Goal: Task Accomplishment & Management: Use online tool/utility

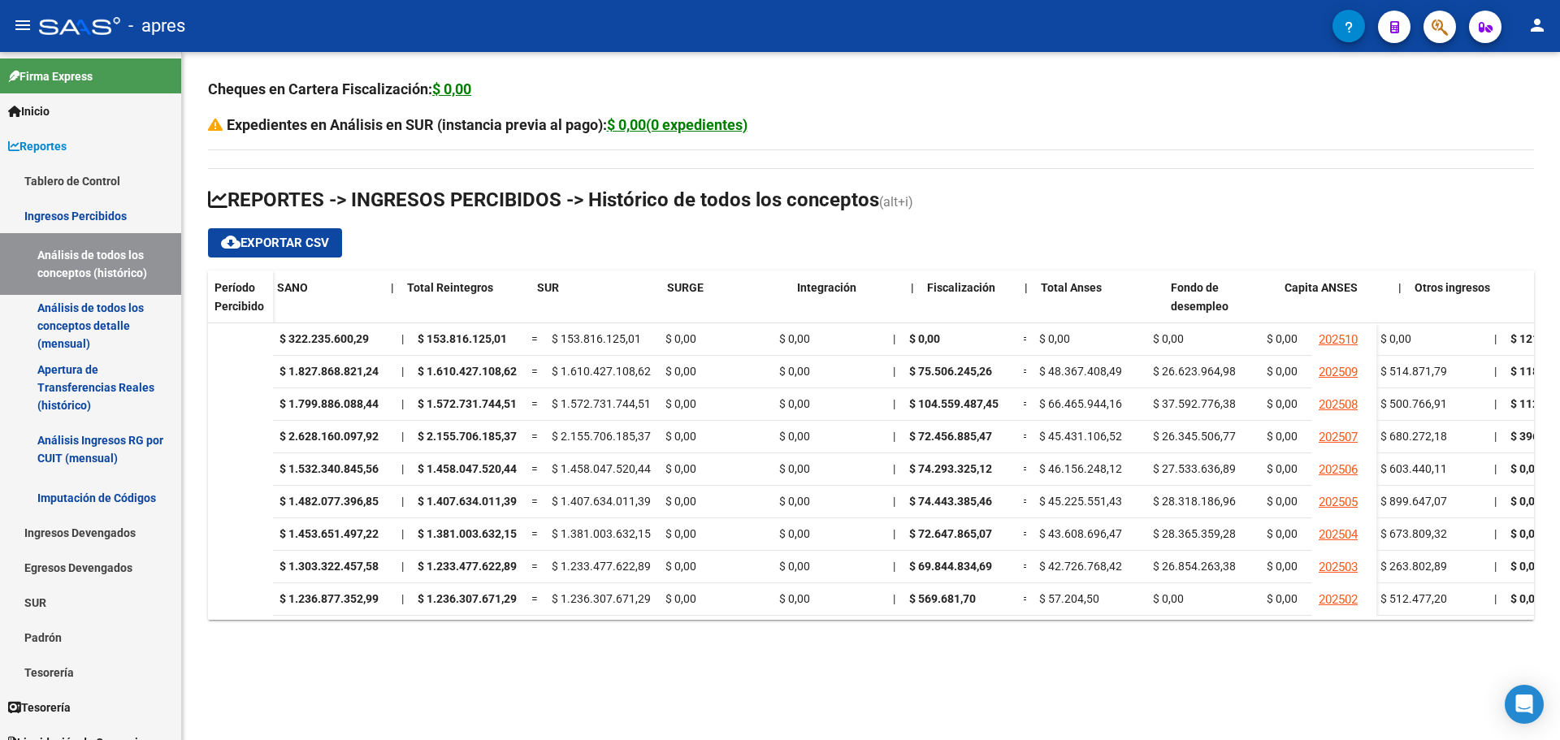
scroll to position [0, 1104]
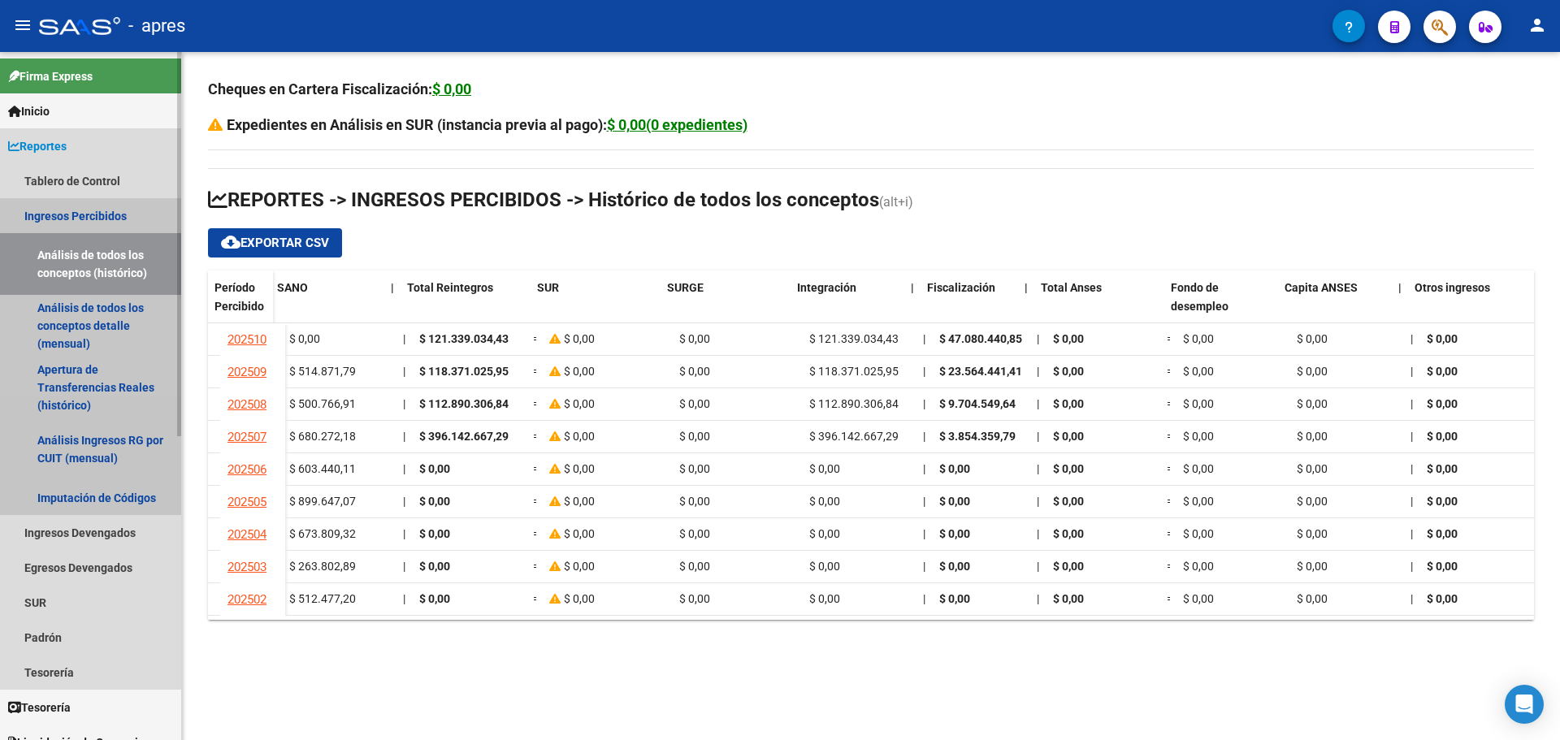
click at [71, 260] on link "Análisis de todos los conceptos (histórico)" at bounding box center [90, 264] width 181 height 62
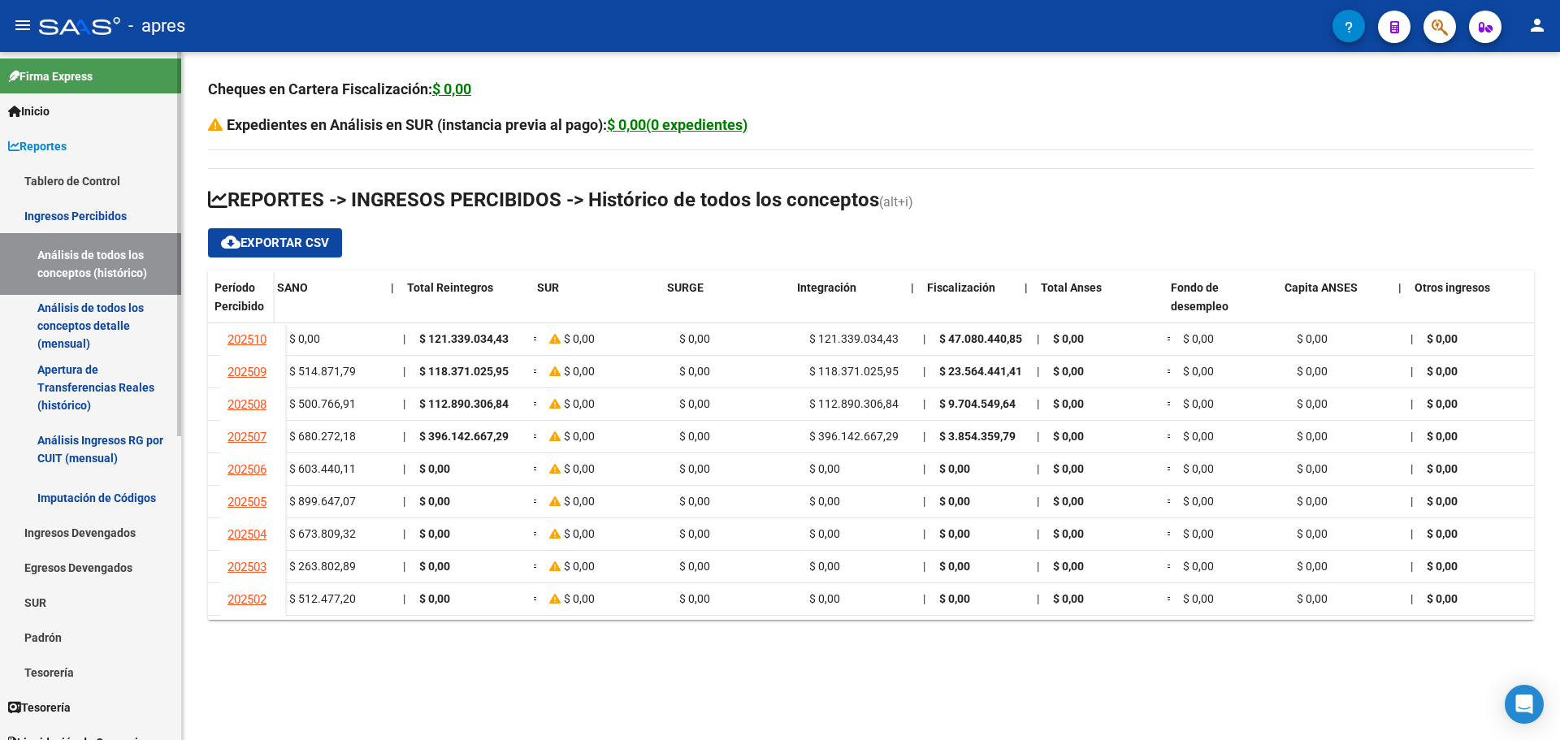
click at [80, 316] on link "Análisis de todos los conceptos detalle (mensual)" at bounding box center [90, 326] width 181 height 62
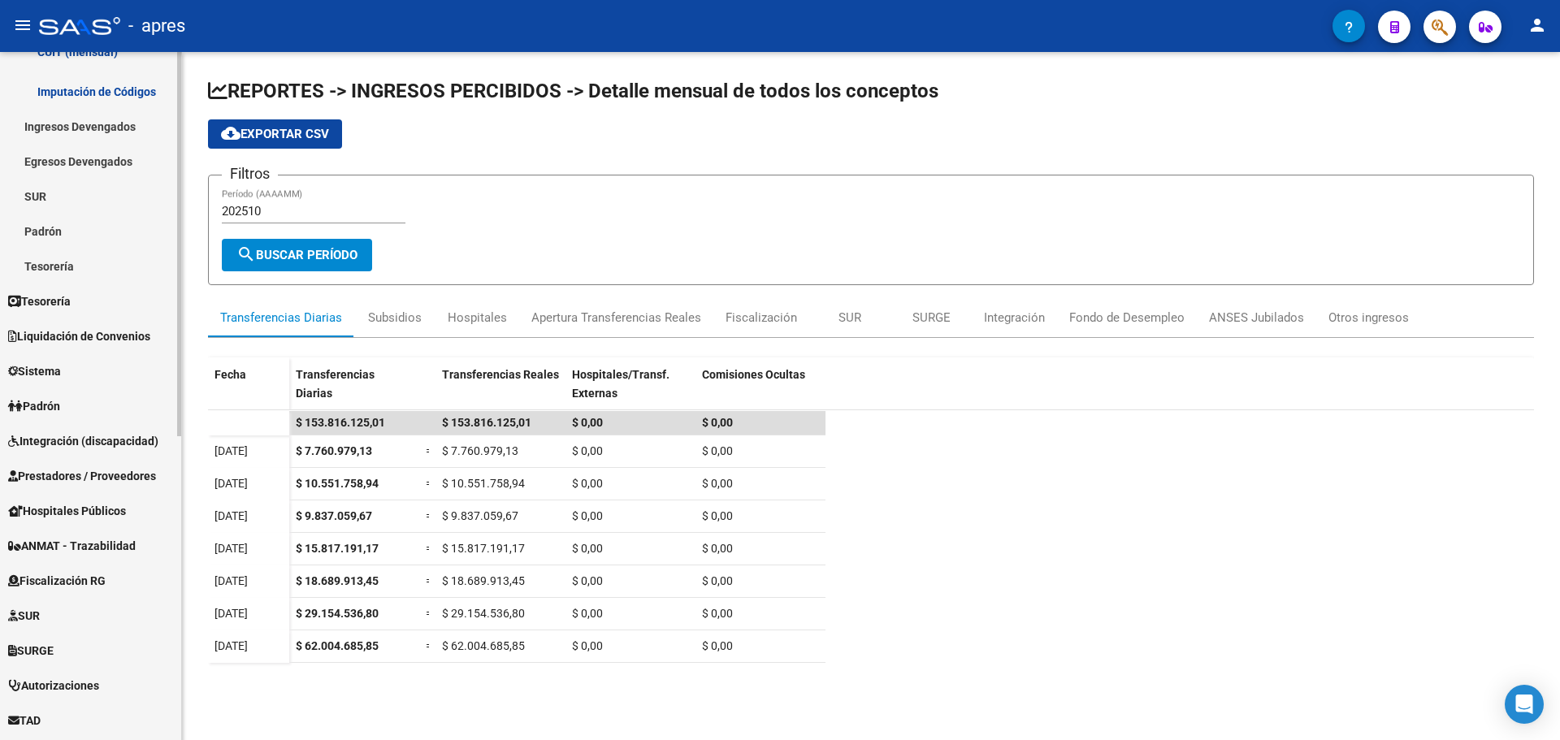
scroll to position [488, 0]
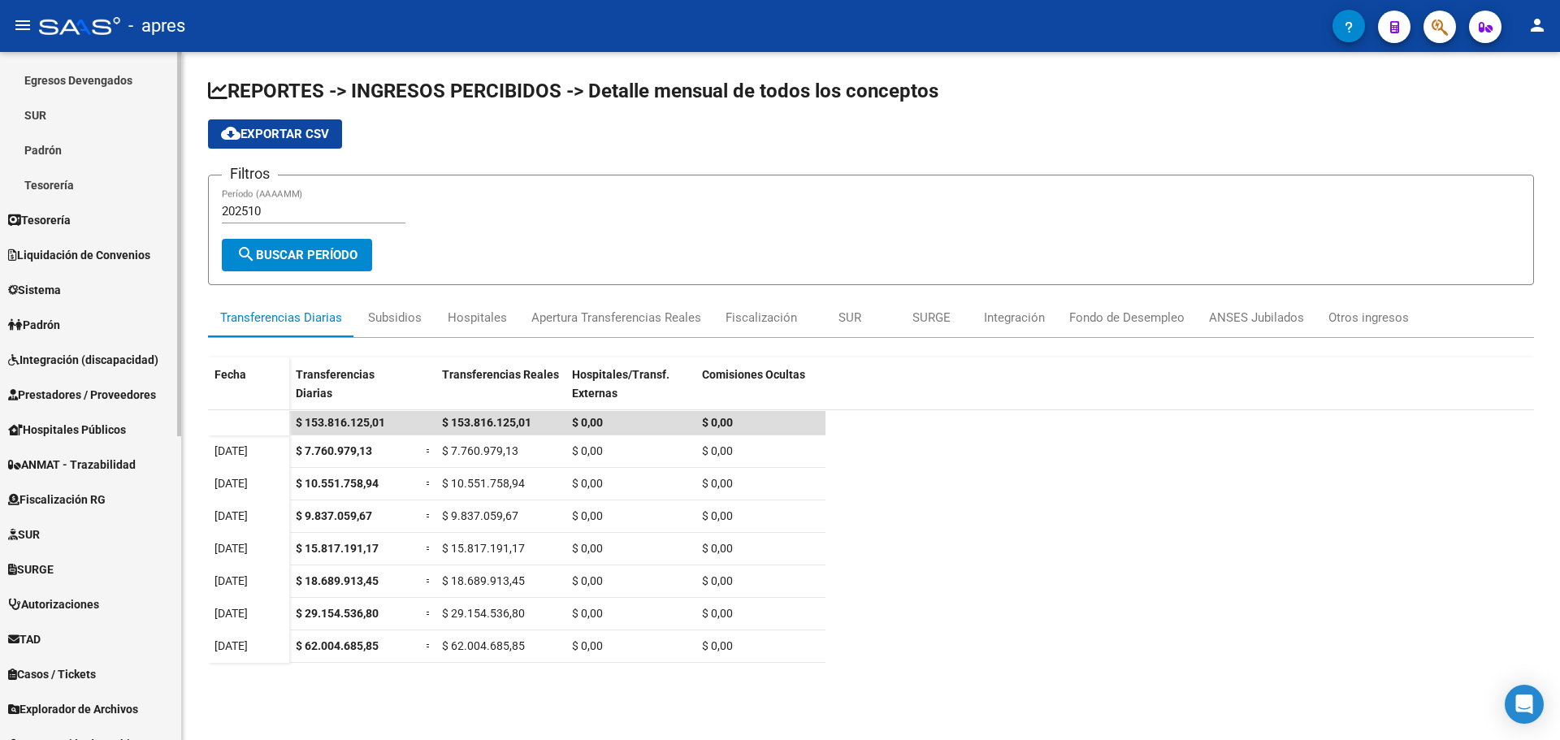
click at [88, 502] on span "Fiscalización RG" at bounding box center [57, 500] width 98 height 18
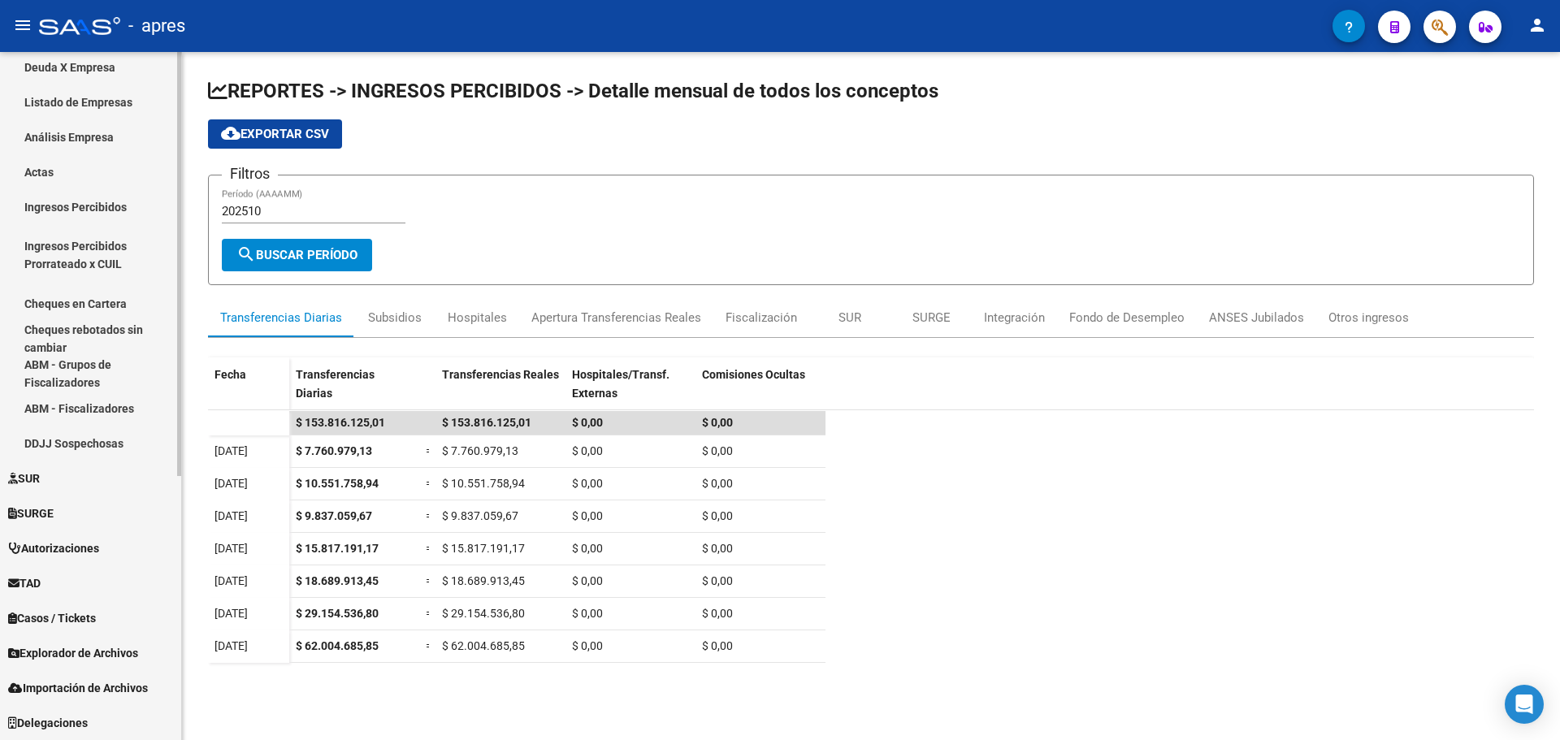
scroll to position [266, 0]
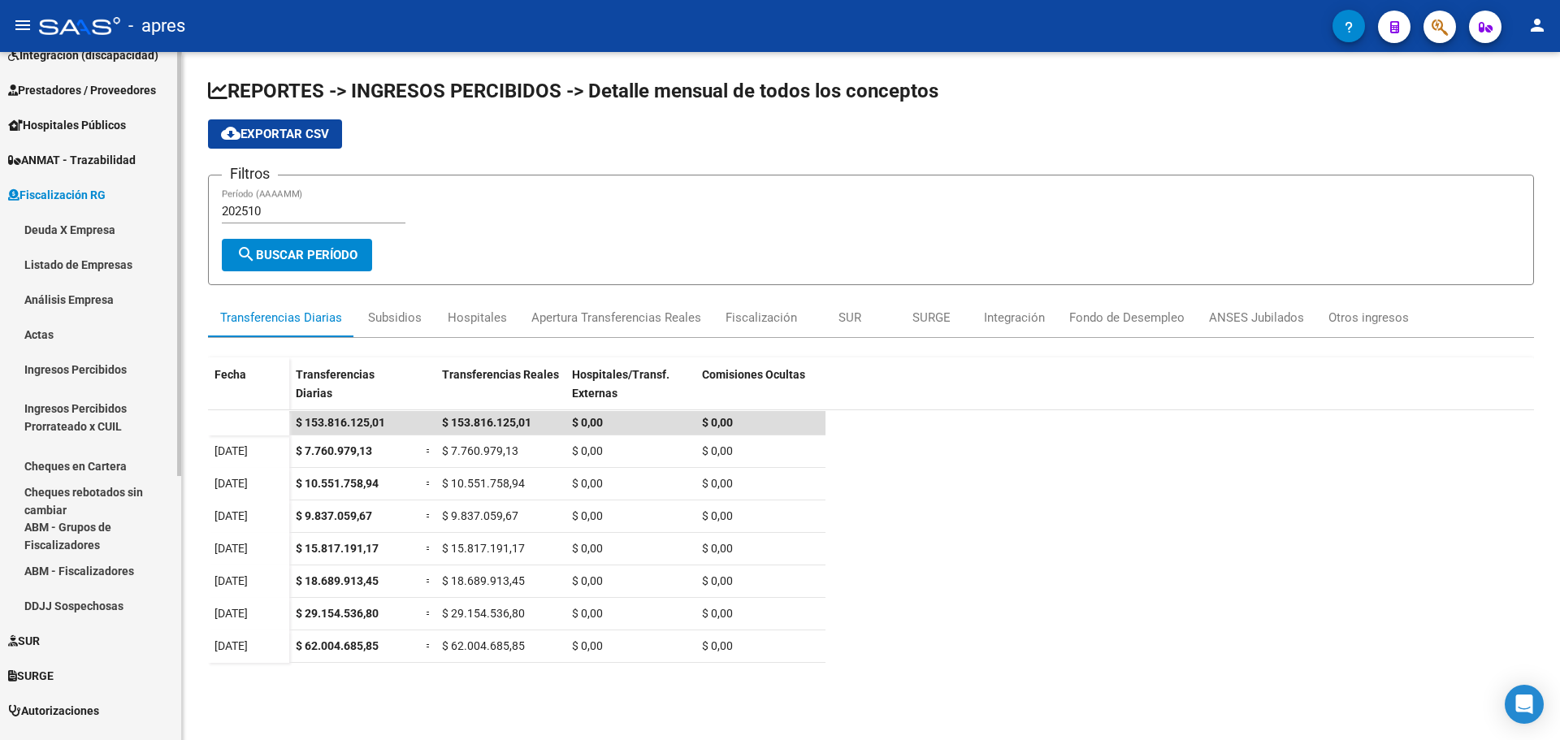
click at [83, 222] on link "Deuda X Empresa" at bounding box center [90, 229] width 181 height 35
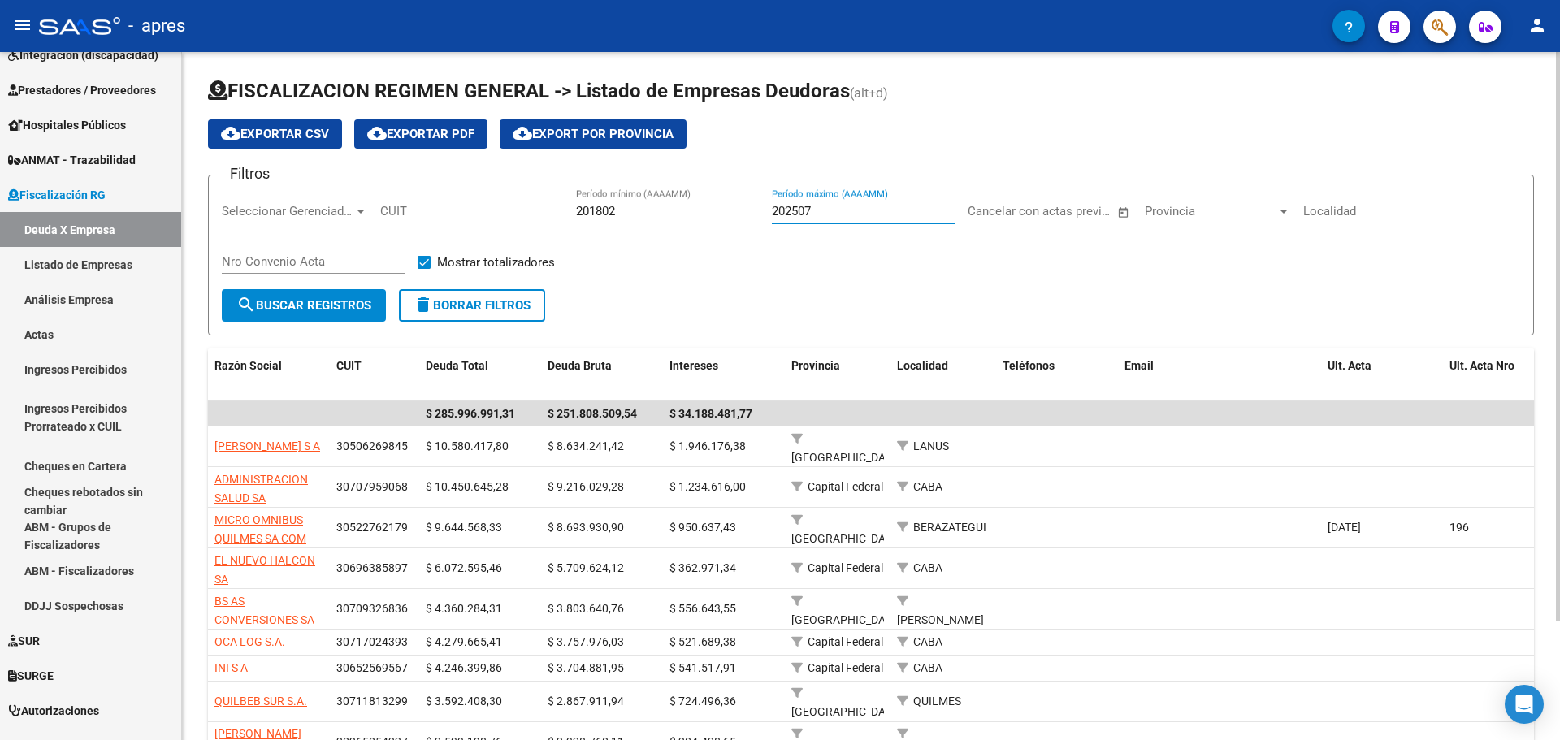
click at [838, 206] on input "202507" at bounding box center [864, 211] width 184 height 15
type input "202506"
click at [323, 311] on span "search Buscar Registros" at bounding box center [303, 305] width 135 height 15
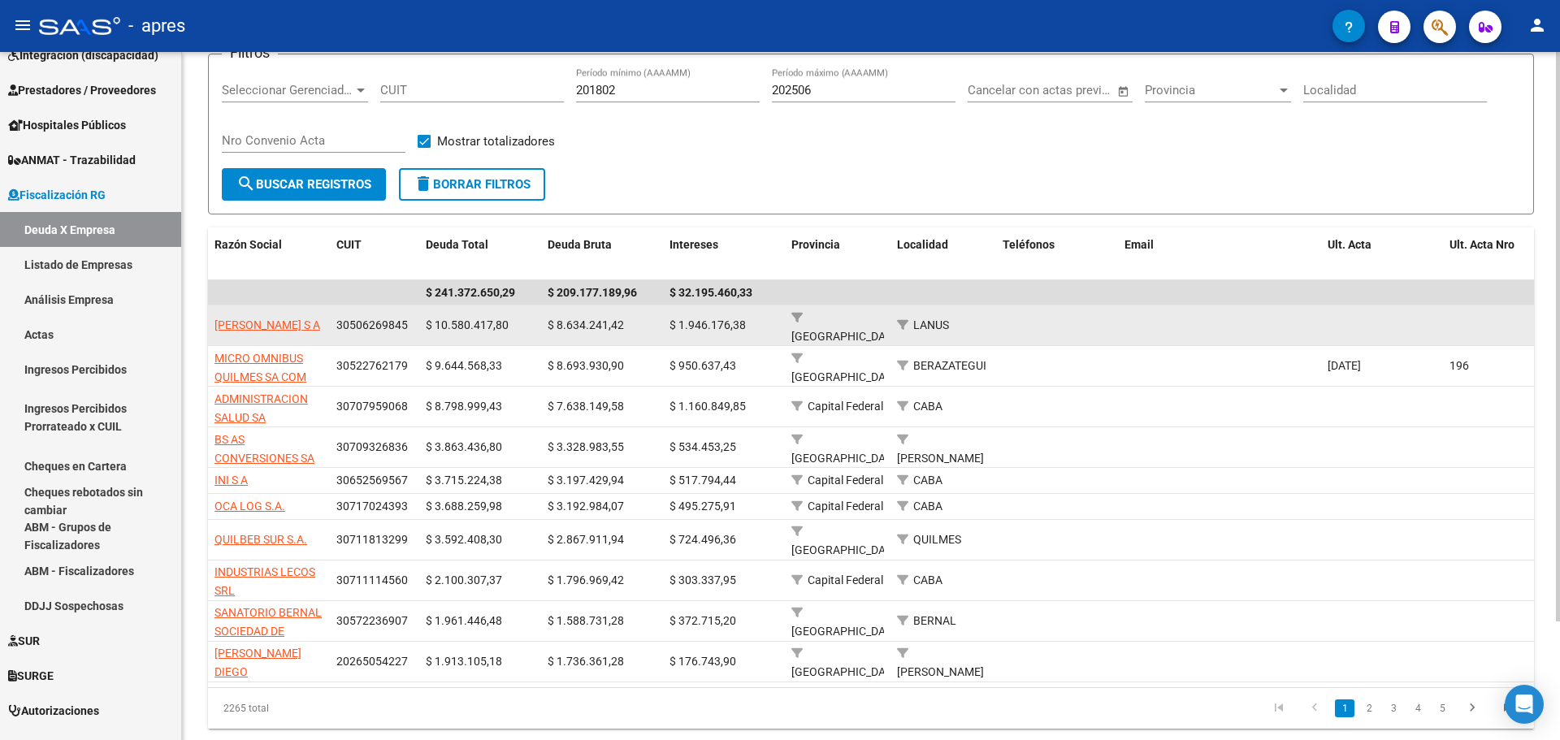
scroll to position [144, 0]
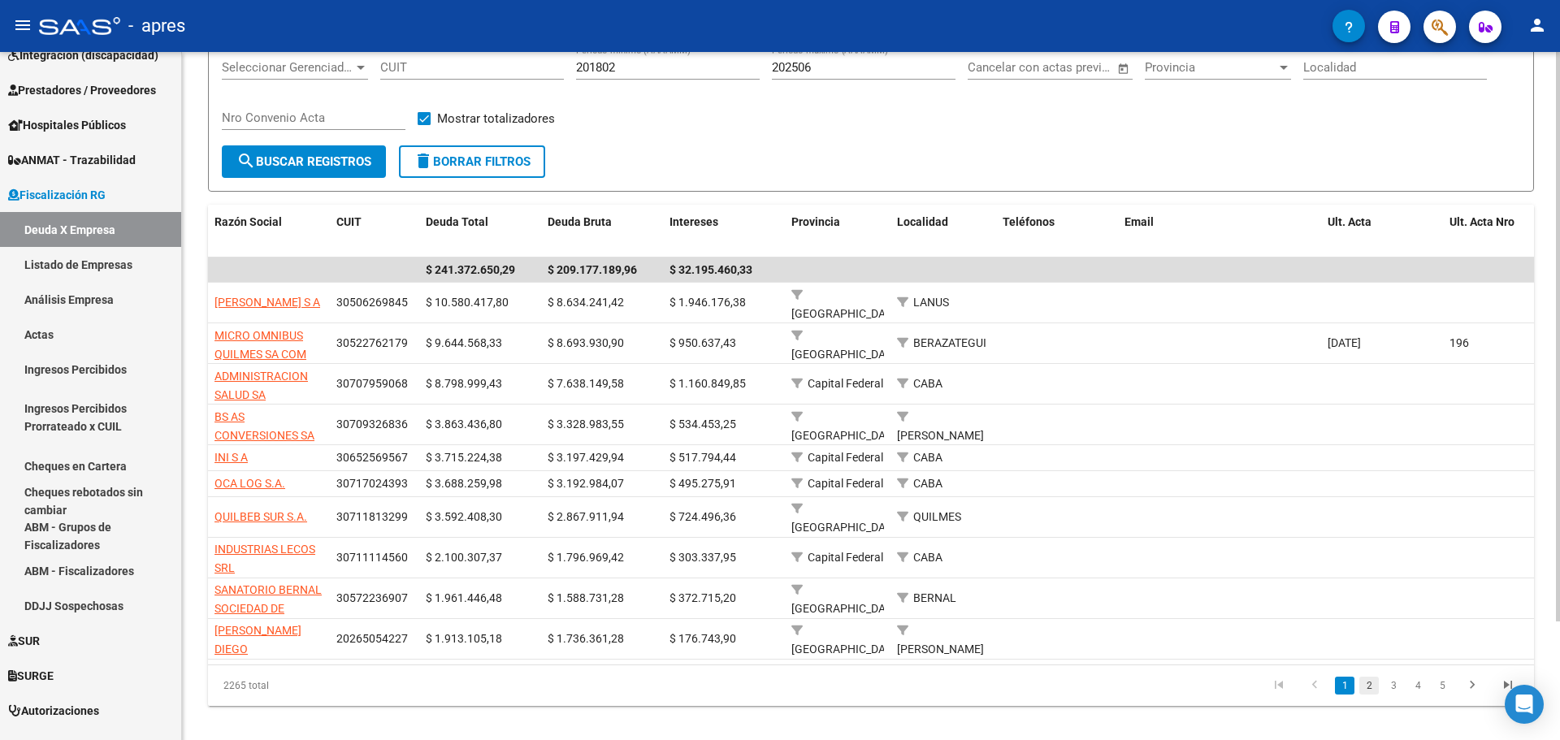
click at [1368, 677] on link "2" at bounding box center [1370, 686] width 20 height 18
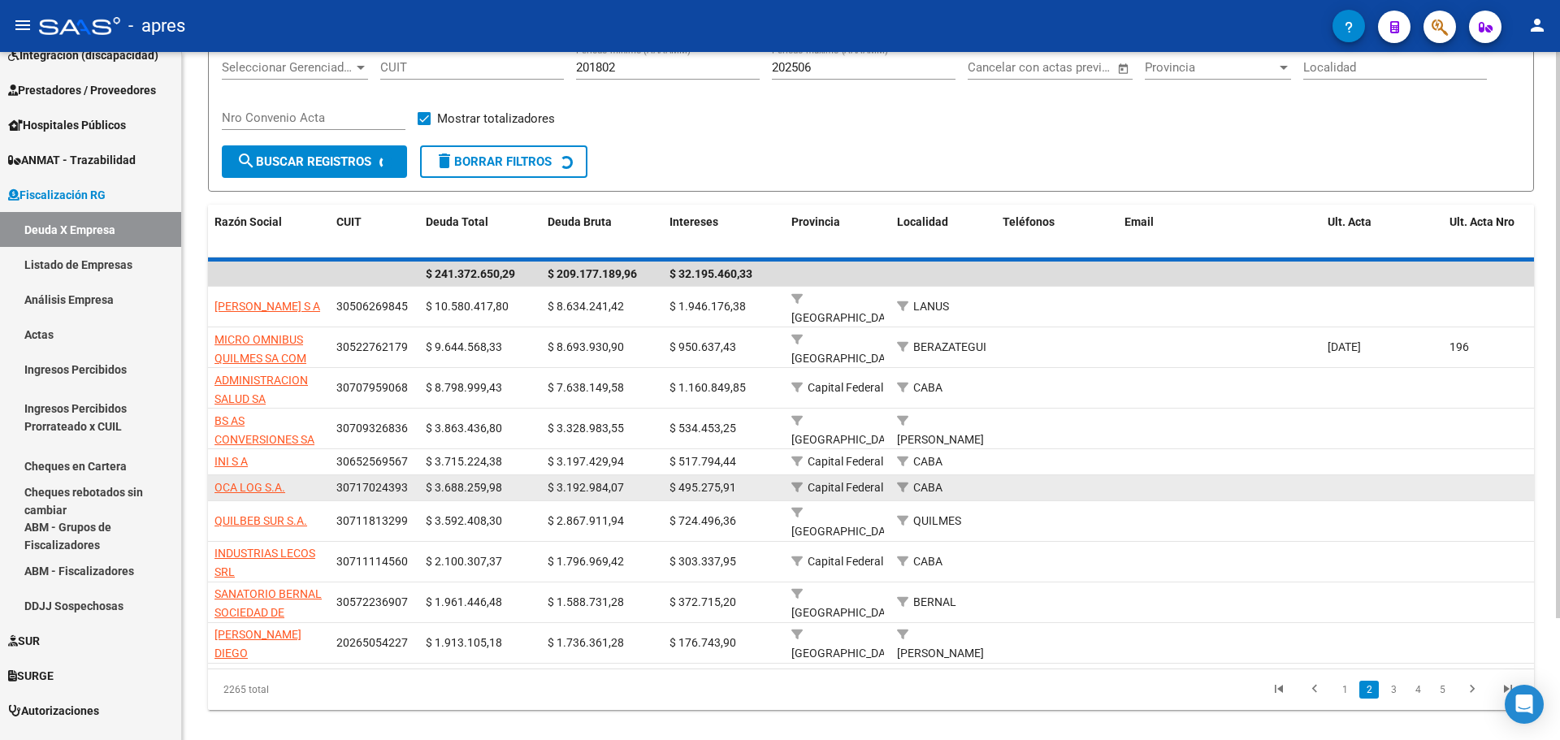
scroll to position [115, 0]
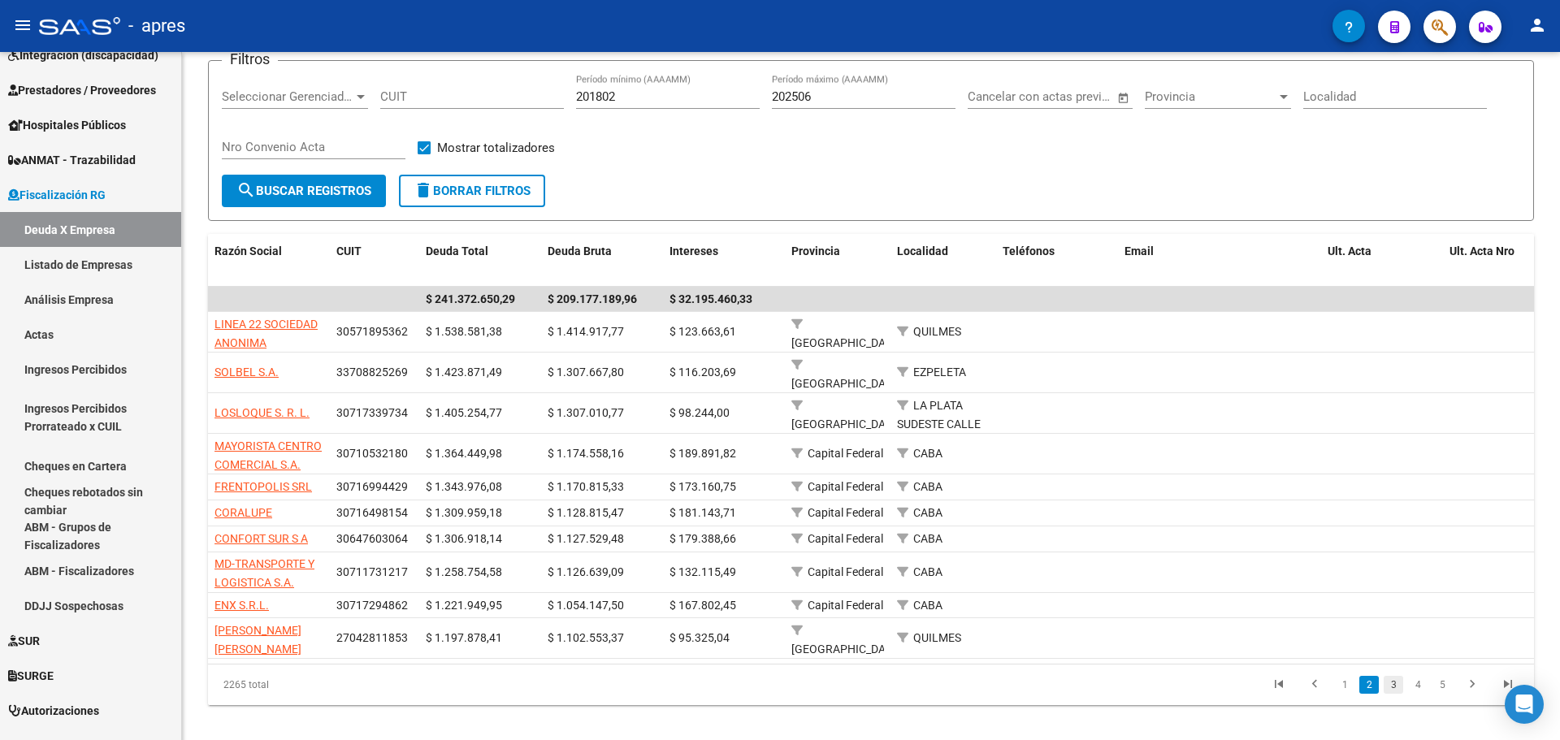
click at [1396, 676] on link "3" at bounding box center [1394, 685] width 20 height 18
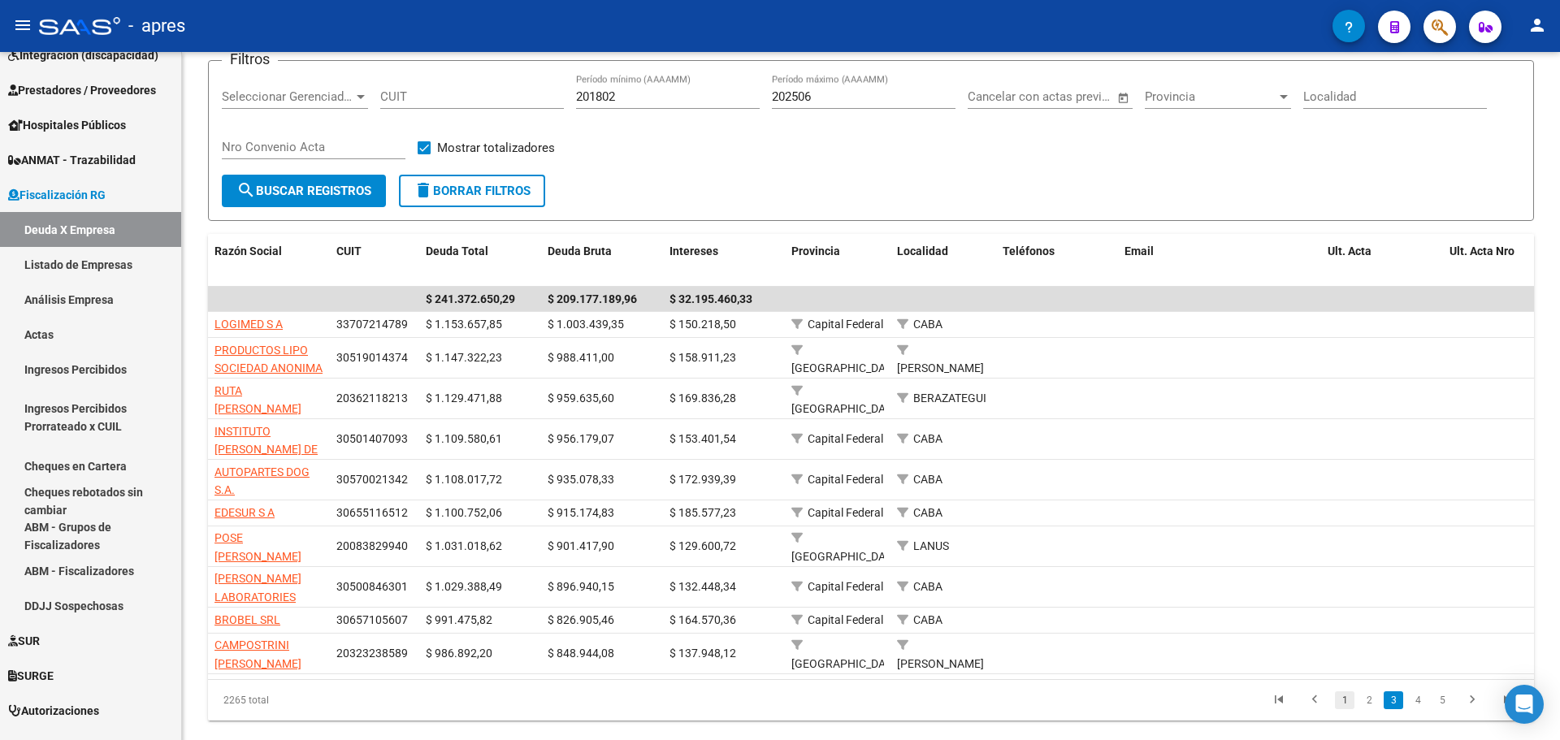
click at [1345, 709] on link "1" at bounding box center [1345, 701] width 20 height 18
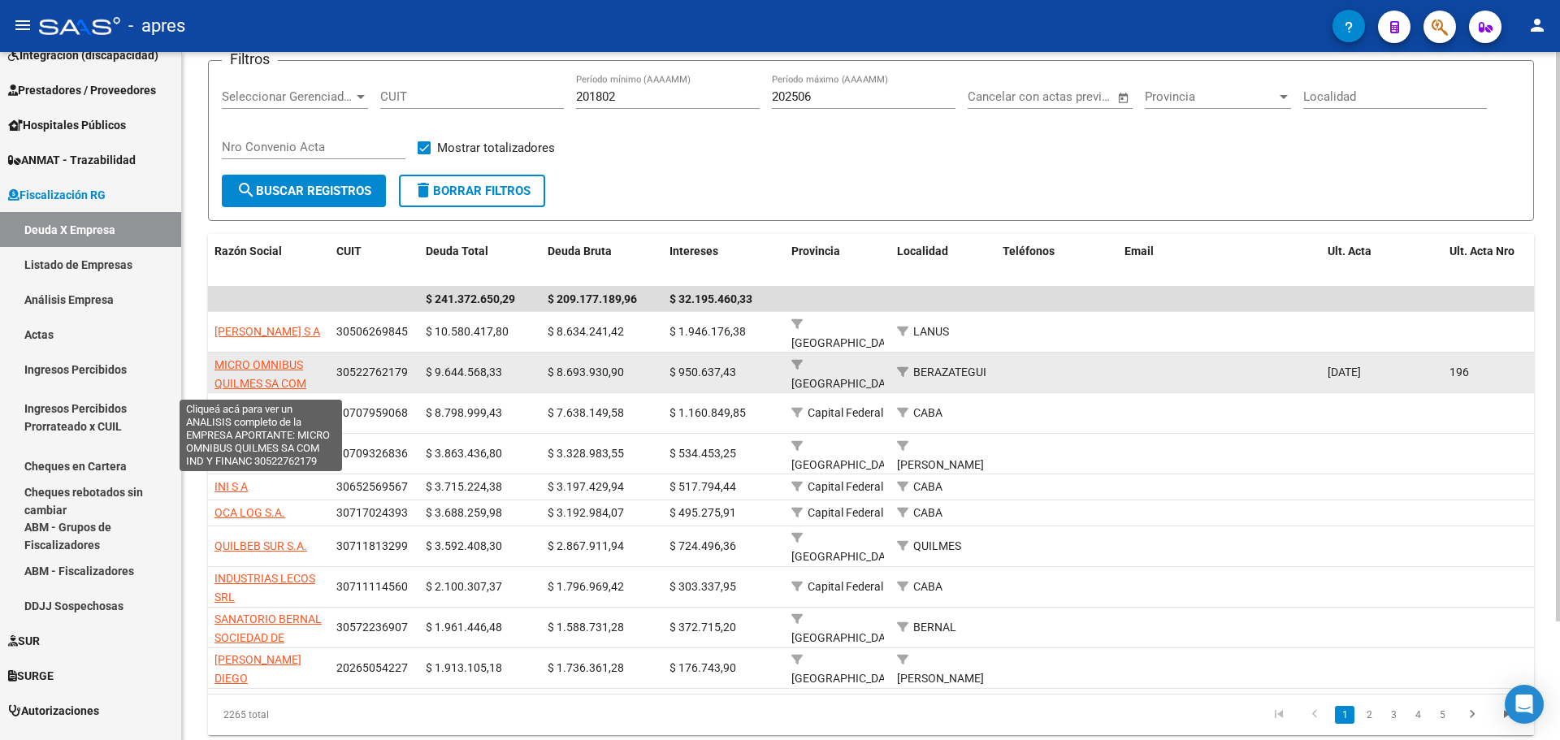
click at [277, 358] on span "MICRO OMNIBUS QUILMES SA COM IND Y FINANC" at bounding box center [261, 383] width 92 height 50
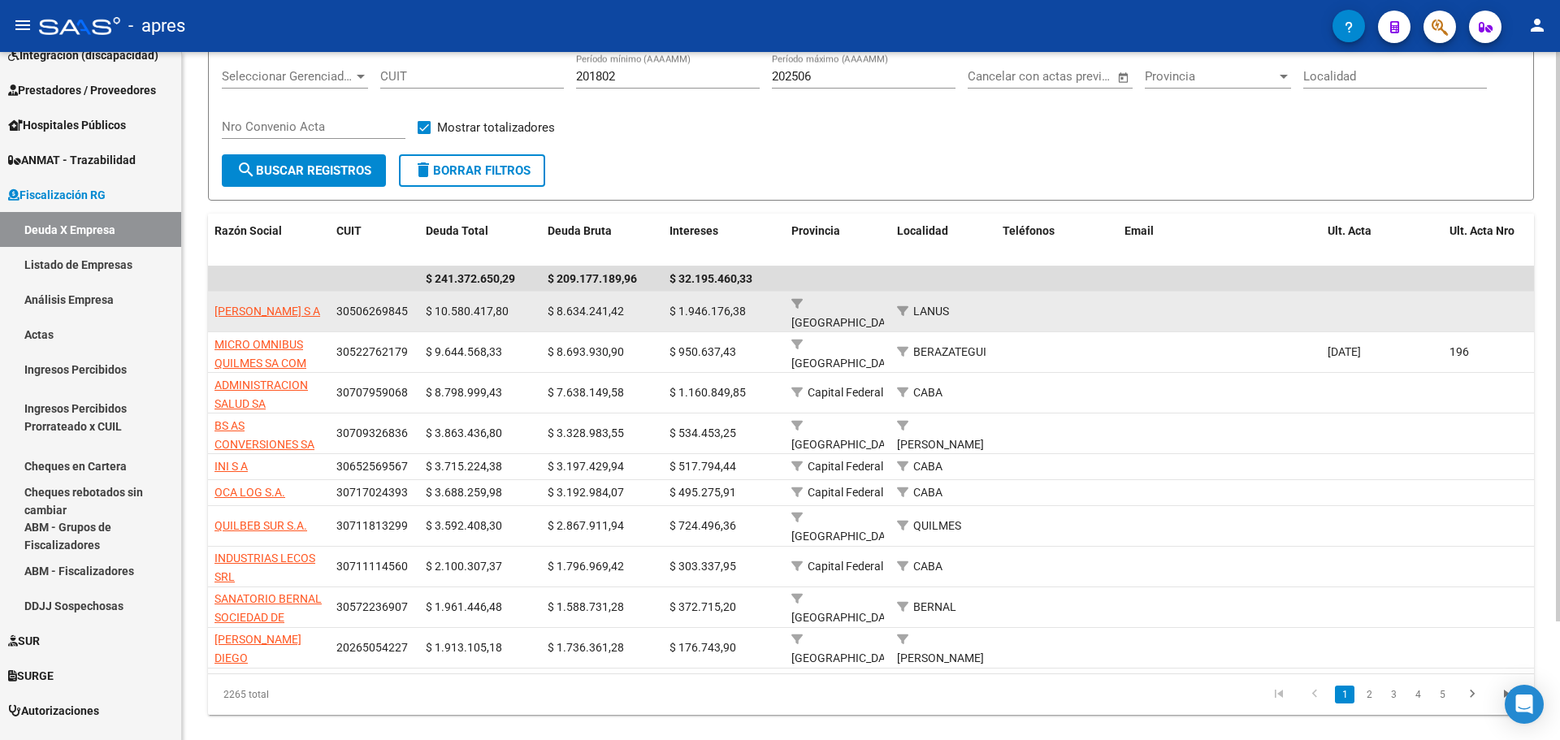
scroll to position [144, 0]
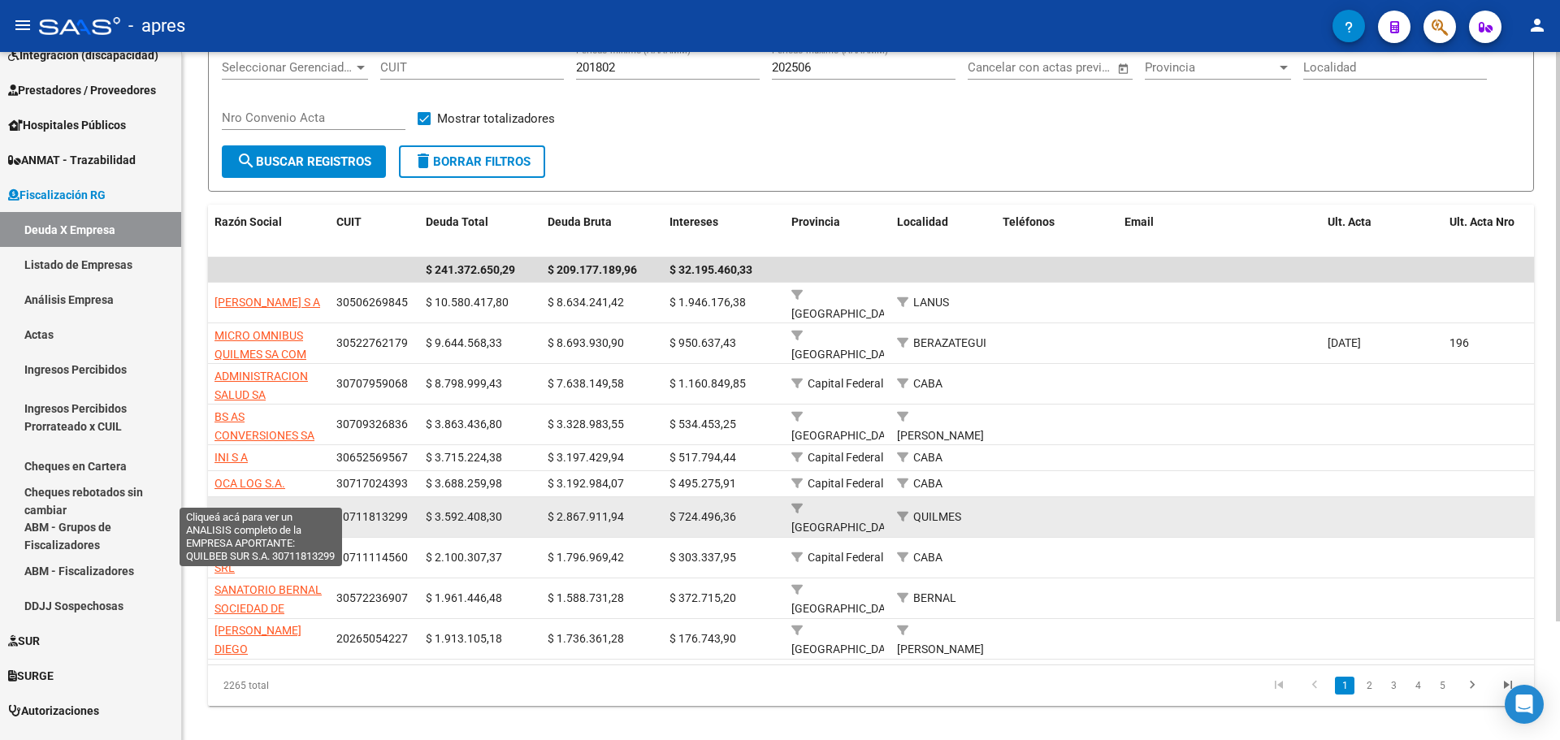
click at [288, 510] on span "QUILBEB SUR S.A." at bounding box center [261, 516] width 93 height 13
type textarea "30711813299"
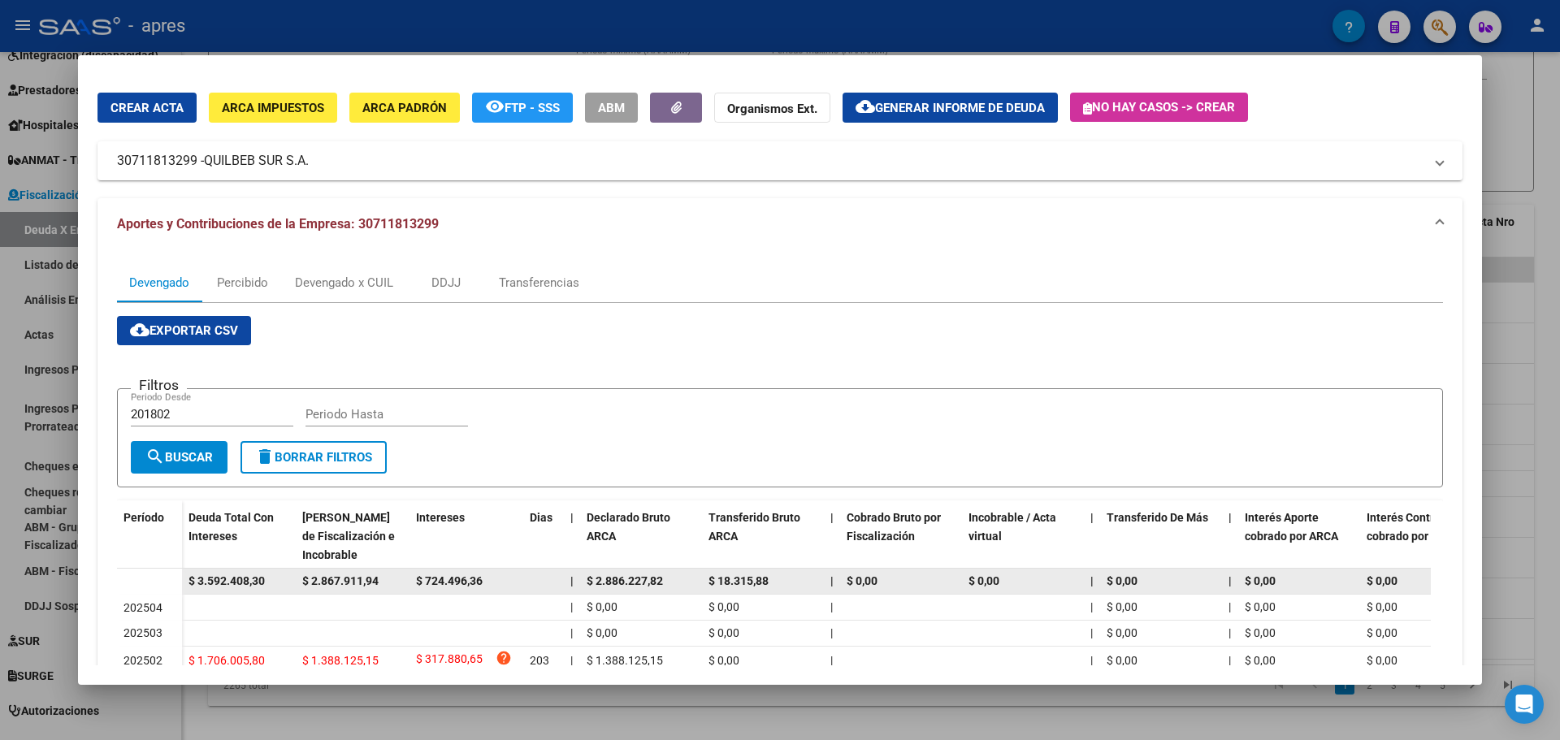
scroll to position [0, 0]
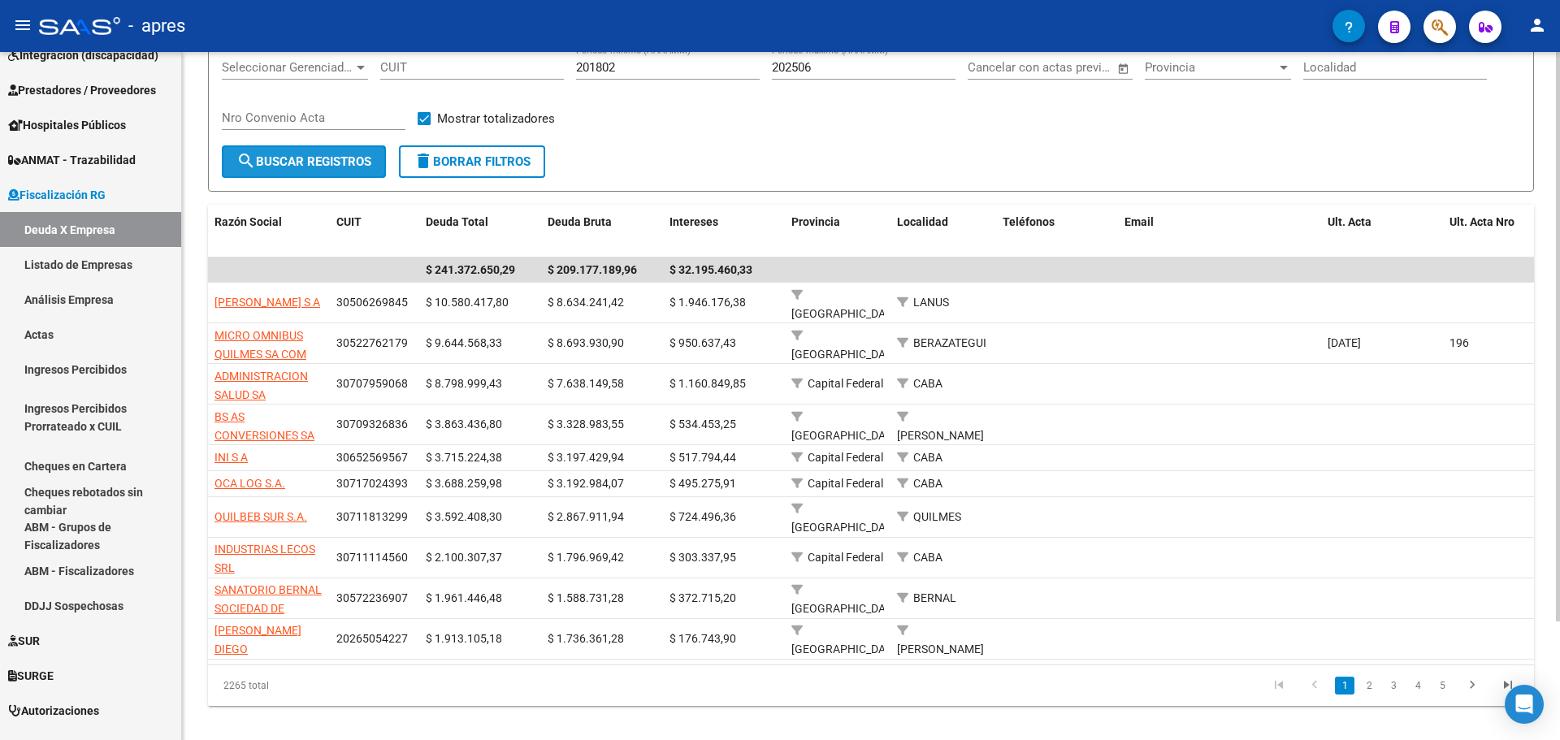
click at [323, 167] on span "search Buscar Registros" at bounding box center [303, 161] width 135 height 15
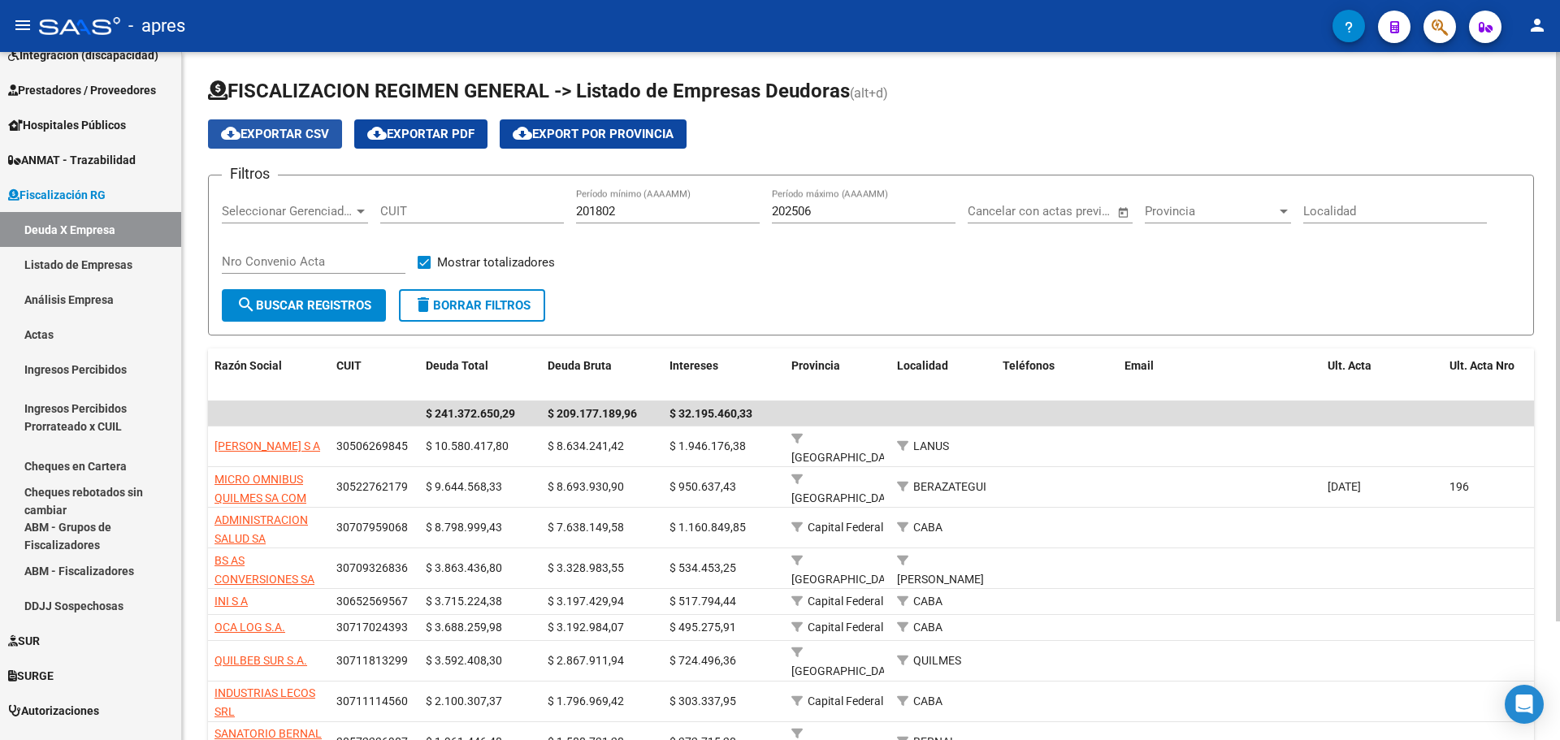
click at [278, 136] on span "cloud_download Exportar CSV" at bounding box center [275, 134] width 108 height 15
